Goal: Find specific page/section: Find specific page/section

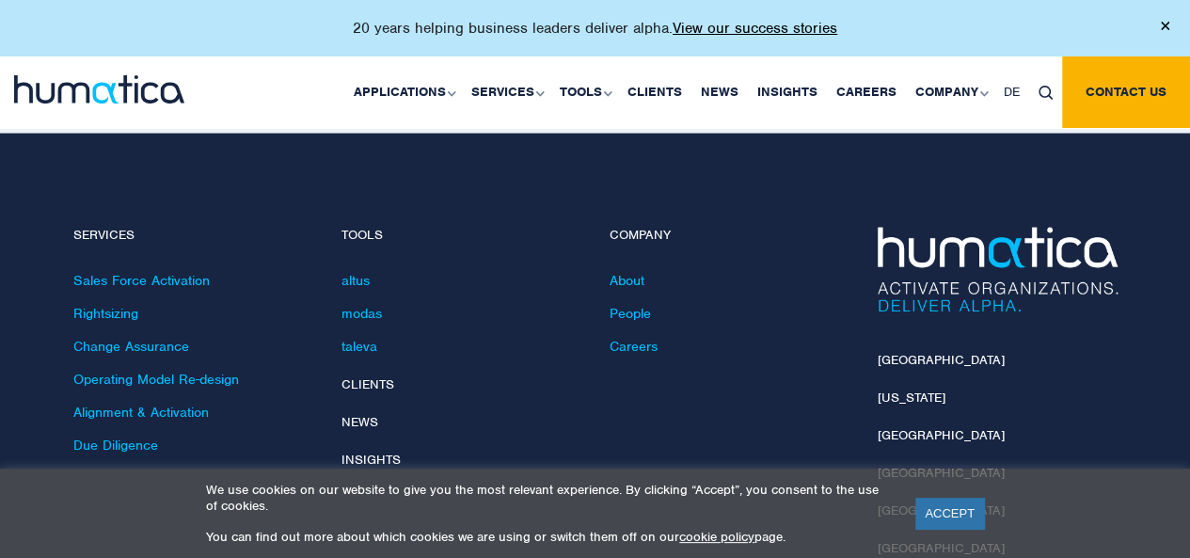
scroll to position [5476, 0]
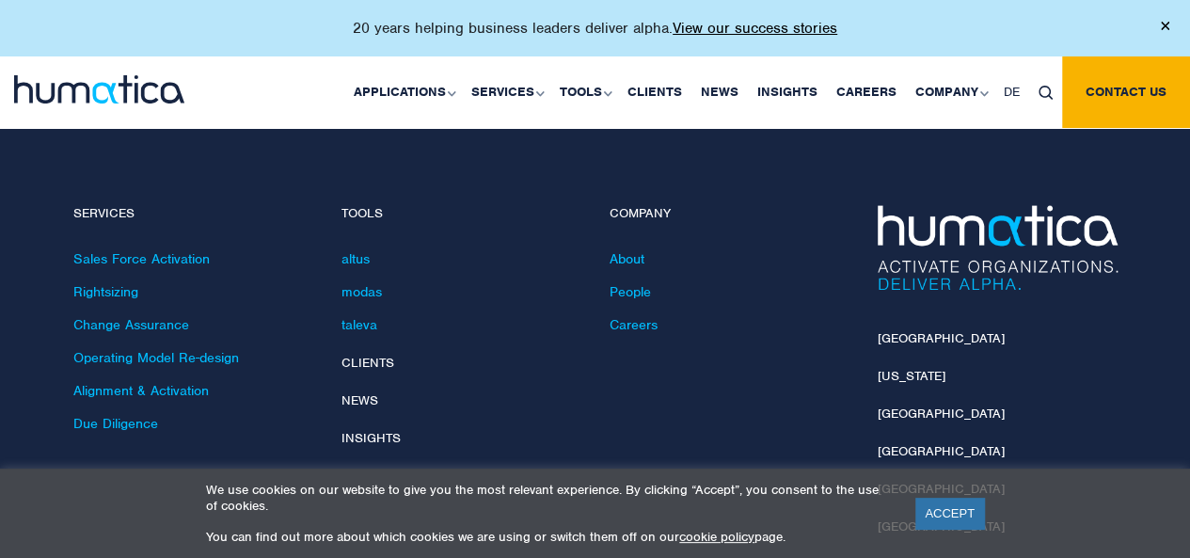
drag, startPoint x: 1200, startPoint y: 39, endPoint x: 1189, endPoint y: 505, distance: 466.7
click at [632, 283] on link "People" at bounding box center [629, 291] width 41 height 17
